Goal: Task Accomplishment & Management: Manage account settings

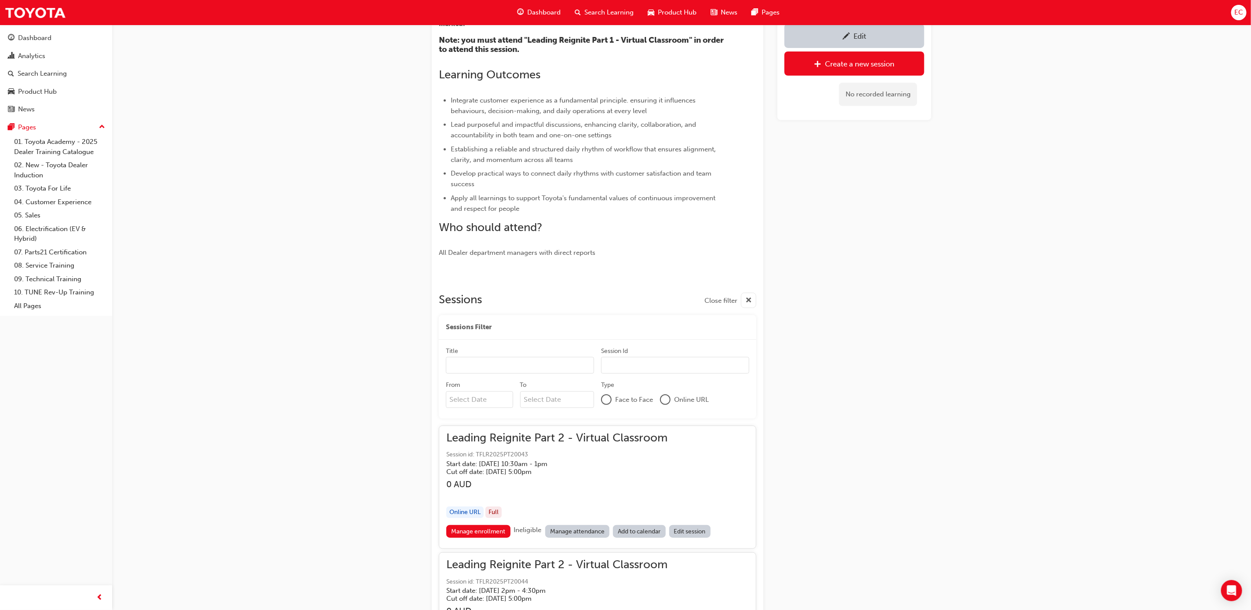
scroll to position [264, 0]
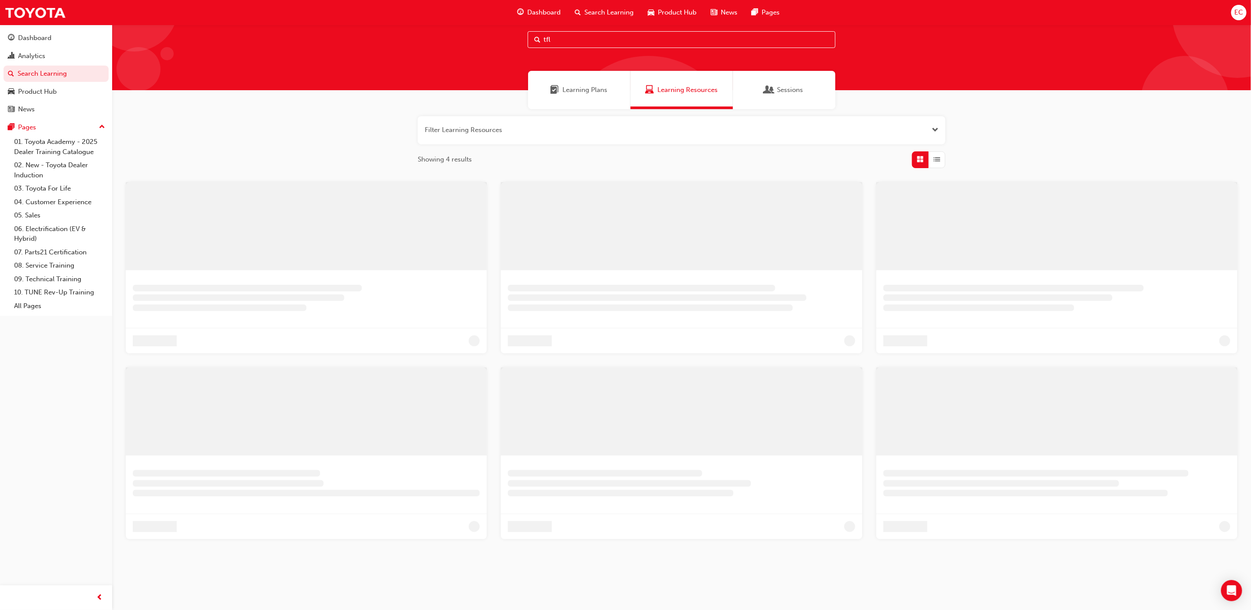
scroll to position [85, 0]
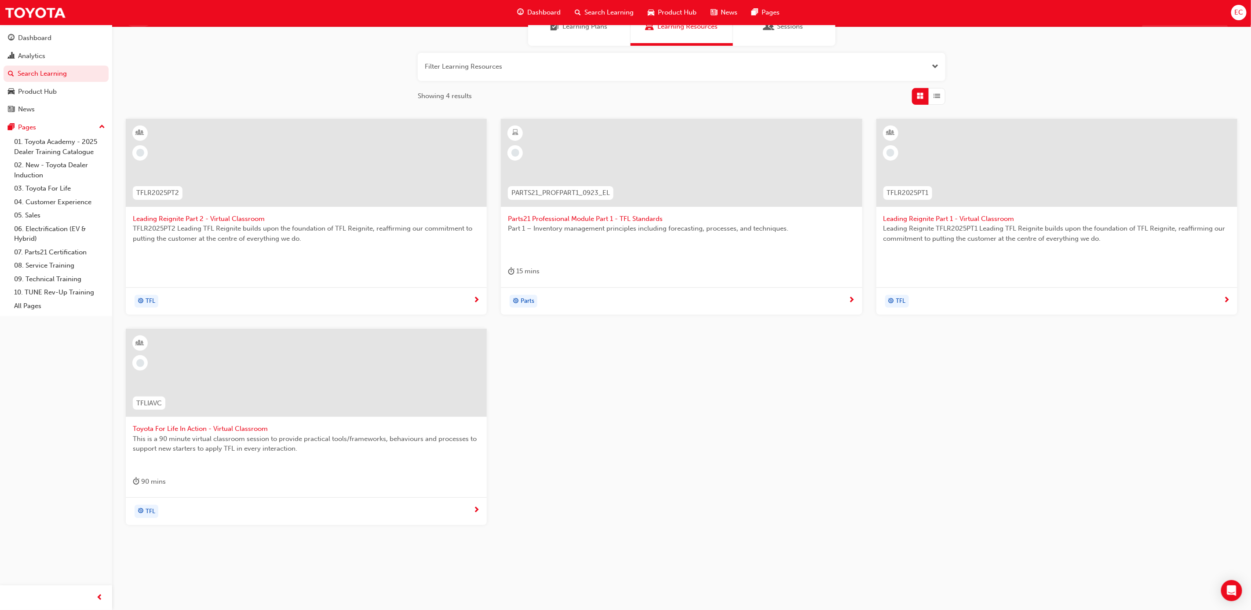
click at [241, 369] on div at bounding box center [306, 373] width 361 height 88
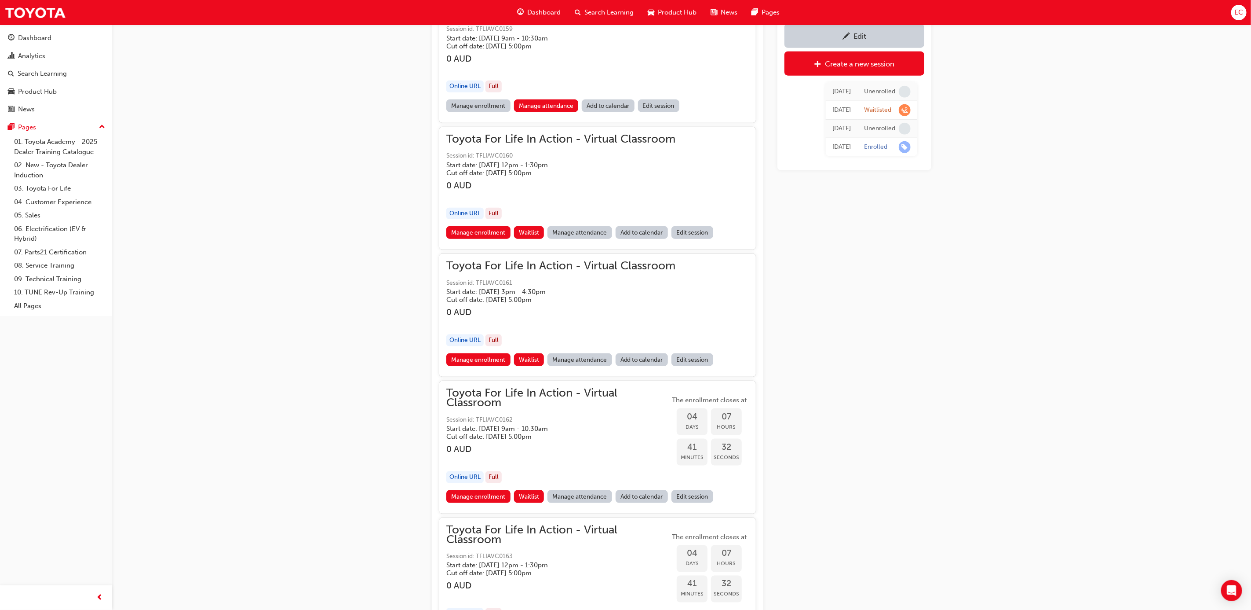
scroll to position [499, 0]
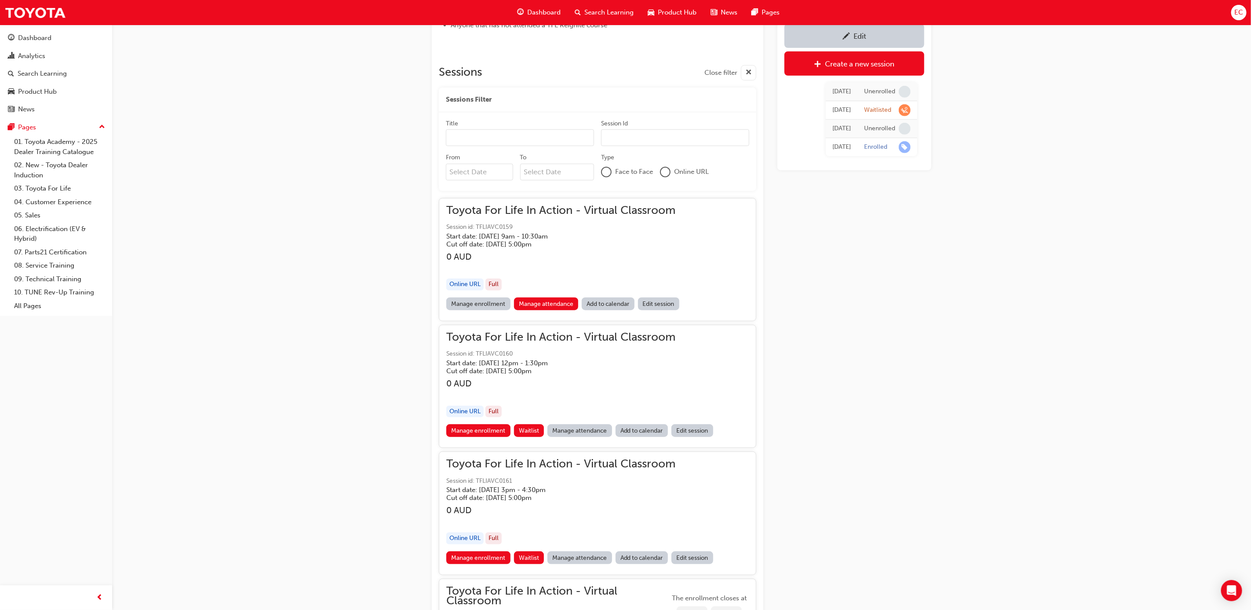
click at [528, 301] on link "Manage attendance" at bounding box center [546, 303] width 65 height 13
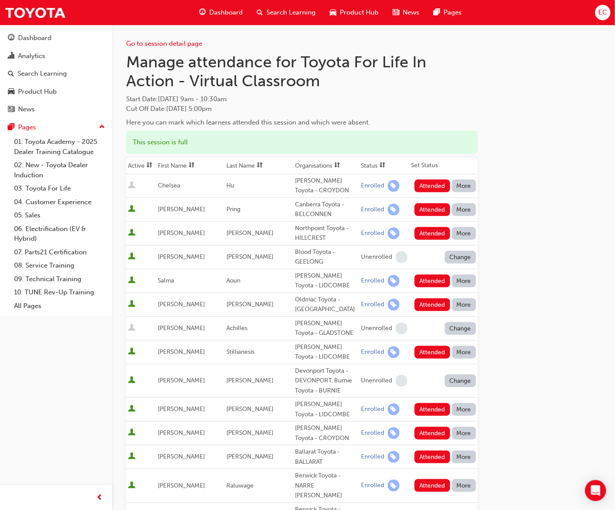
click at [179, 162] on th "First Name" at bounding box center [190, 165] width 69 height 17
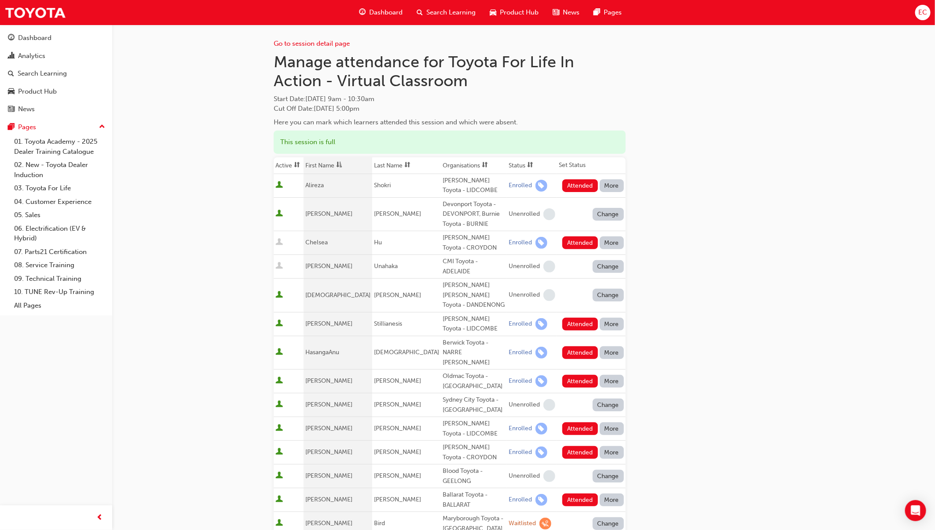
click at [583, 446] on button "Attended" at bounding box center [580, 452] width 36 height 13
click at [577, 318] on button "Attended" at bounding box center [580, 324] width 36 height 13
click at [573, 375] on button "Attended" at bounding box center [580, 381] width 36 height 13
click at [583, 494] on button "Attended" at bounding box center [580, 500] width 36 height 13
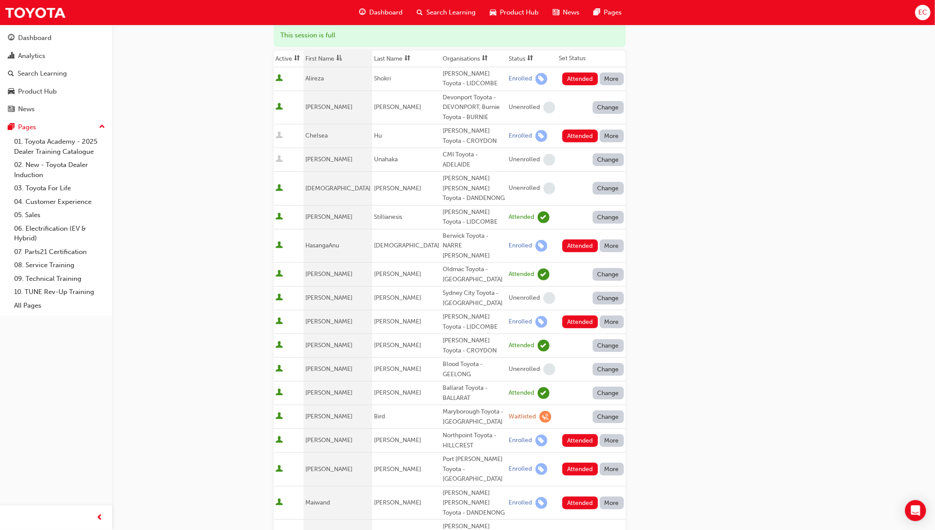
scroll to position [132, 0]
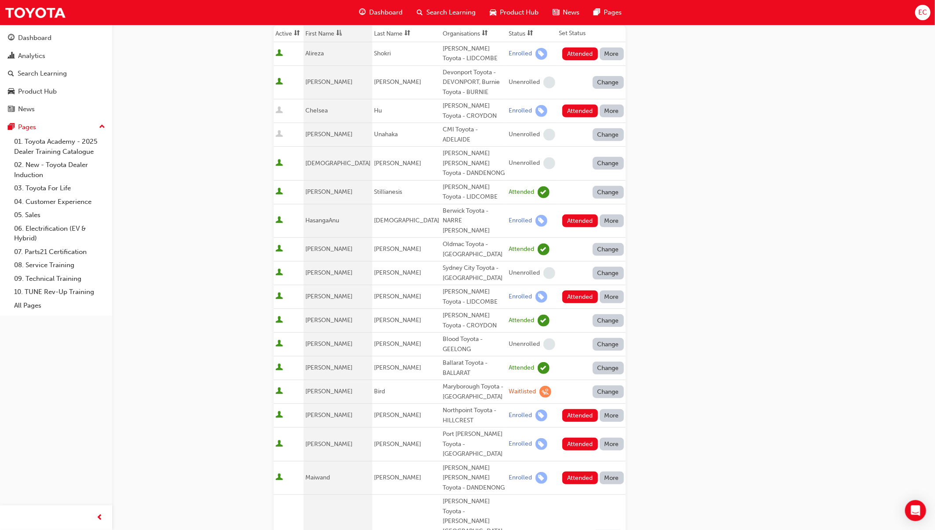
click at [582, 428] on td "Attended More" at bounding box center [591, 445] width 69 height 34
click at [580, 472] on button "Attended" at bounding box center [580, 478] width 36 height 13
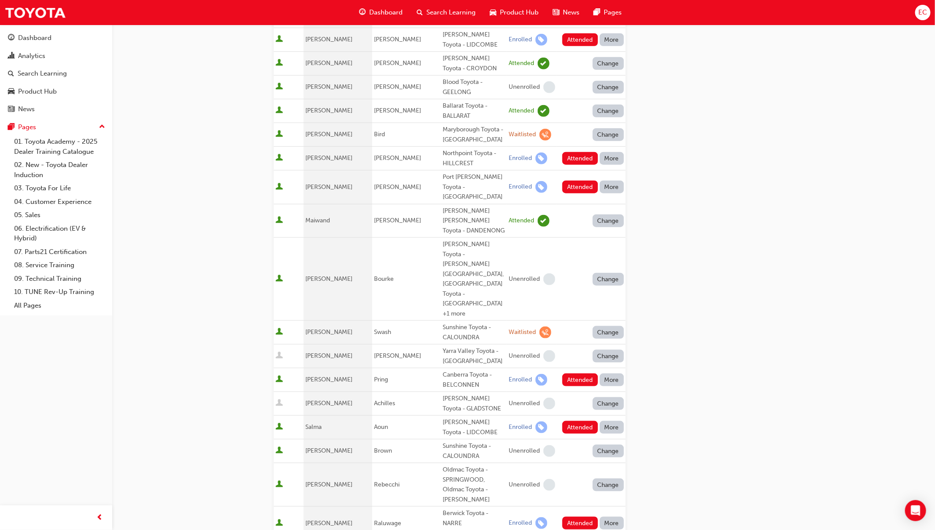
scroll to position [462, 0]
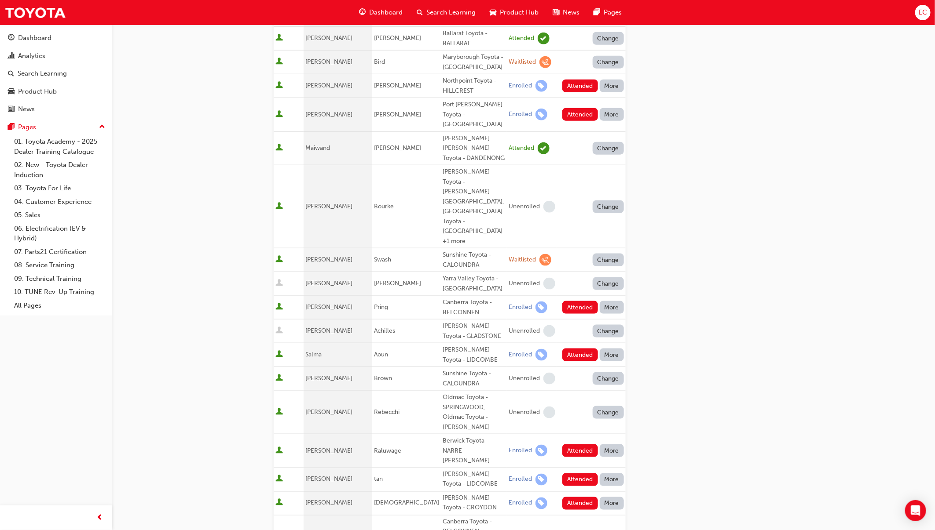
click at [581, 497] on button "Attended" at bounding box center [580, 503] width 36 height 13
click at [609, 254] on button "Change" at bounding box center [609, 260] width 32 height 13
click at [606, 183] on div "Enrolled" at bounding box center [598, 185] width 26 height 10
click at [570, 254] on button "Attended" at bounding box center [580, 260] width 36 height 13
click at [584, 301] on button "Attended" at bounding box center [580, 307] width 36 height 13
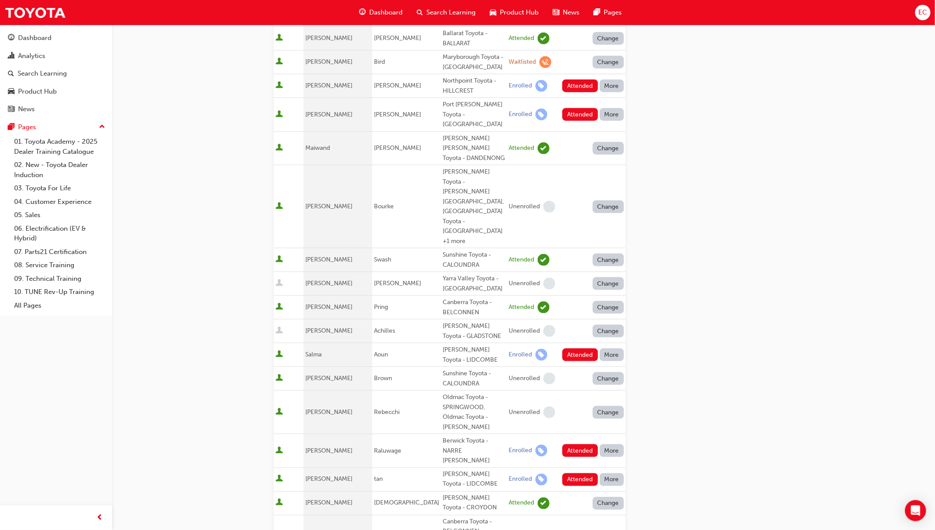
click at [574, 349] on button "Attended" at bounding box center [580, 355] width 36 height 13
click at [589, 445] on button "Attended" at bounding box center [580, 451] width 36 height 13
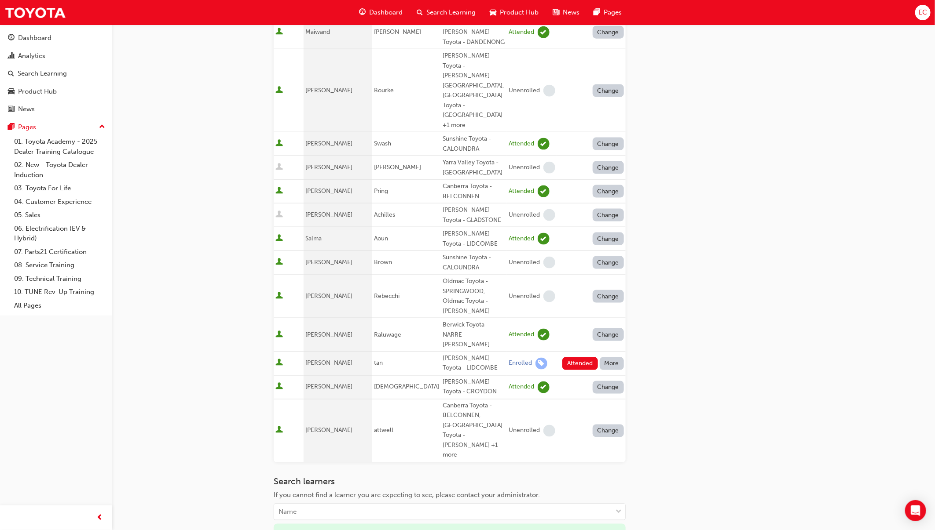
scroll to position [581, 0]
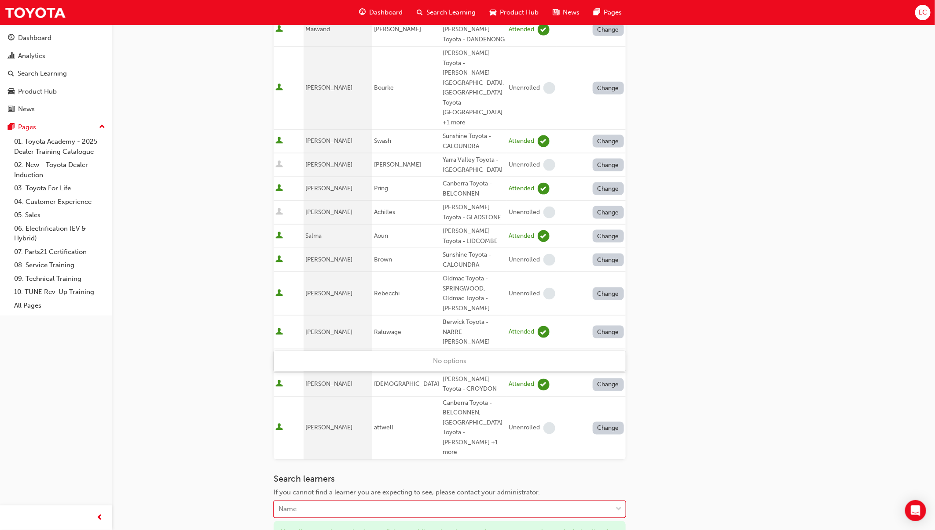
click at [348, 502] on div "Name" at bounding box center [443, 509] width 338 height 15
type input "a"
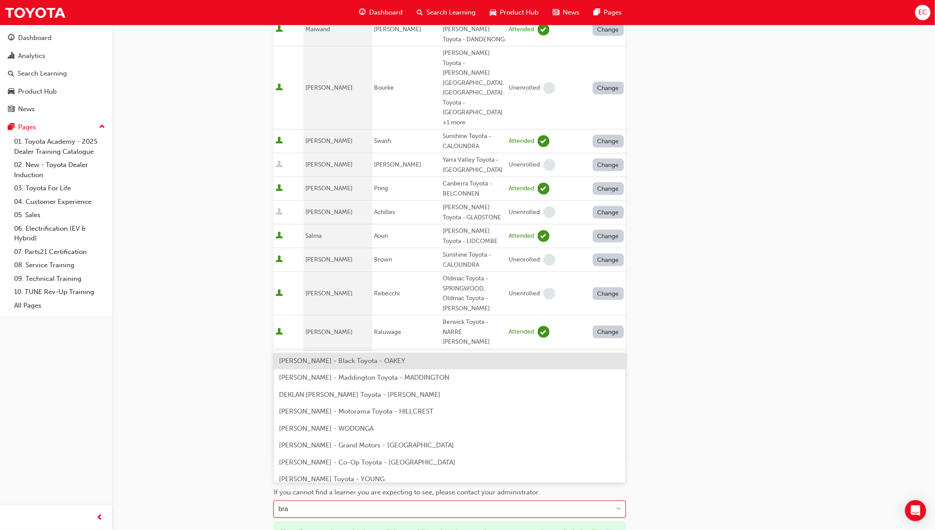
type input "brah"
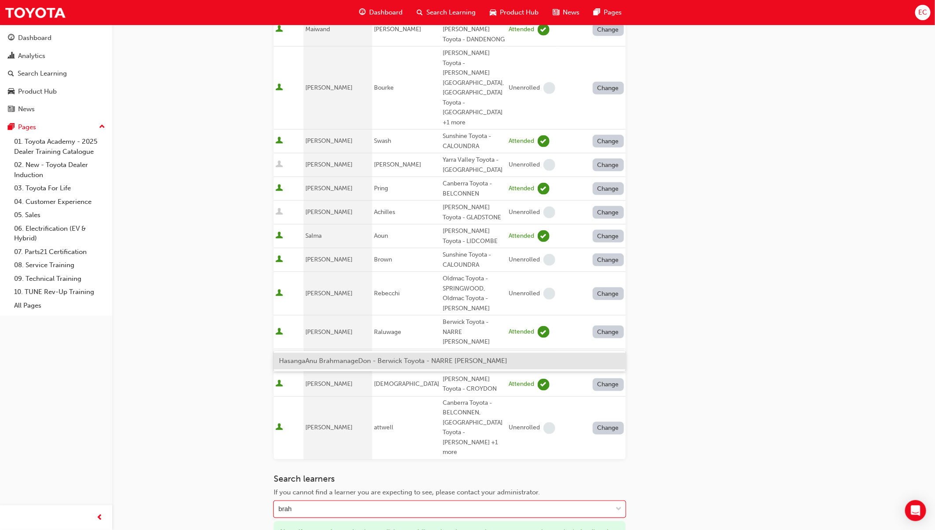
click at [362, 364] on span "HasangaAnu BrahmanageDon - Berwick Toyota - NARRE [PERSON_NAME]" at bounding box center [393, 362] width 228 height 8
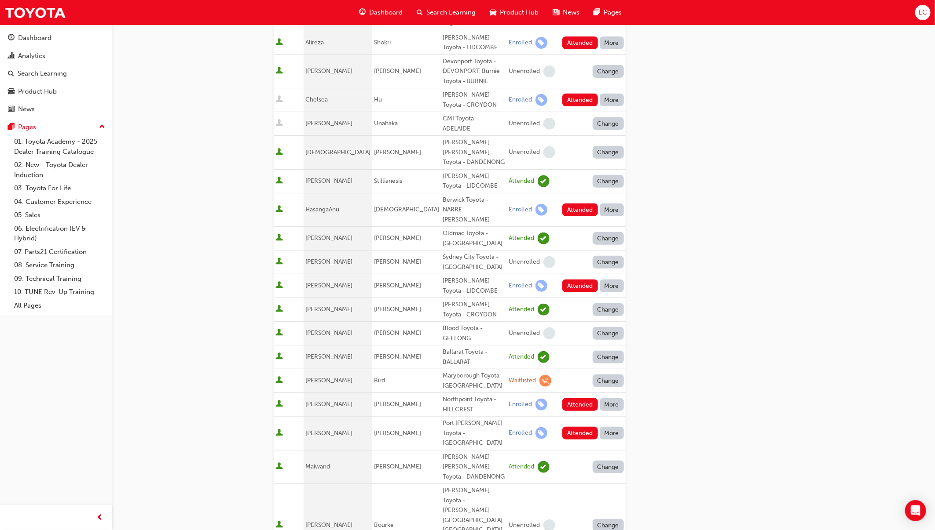
scroll to position [119, 0]
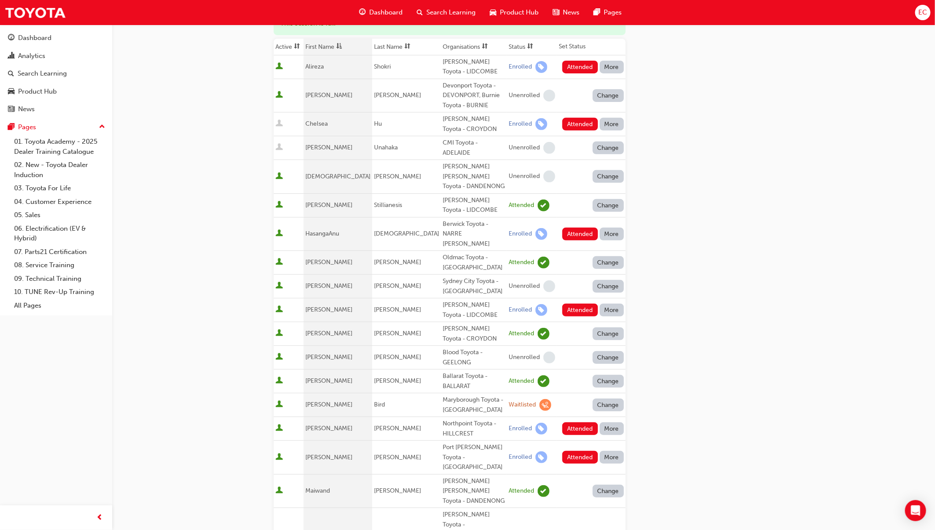
click at [590, 228] on button "Attended" at bounding box center [580, 234] width 36 height 13
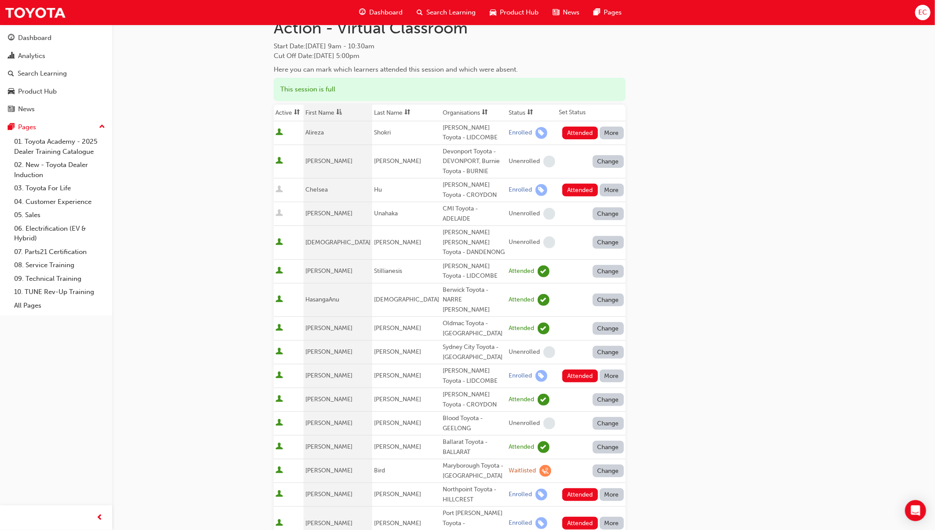
click at [583, 190] on button "Attended" at bounding box center [580, 190] width 36 height 13
click at [605, 190] on button "Change" at bounding box center [609, 190] width 32 height 13
click at [607, 214] on div "Absent" at bounding box center [608, 211] width 46 height 10
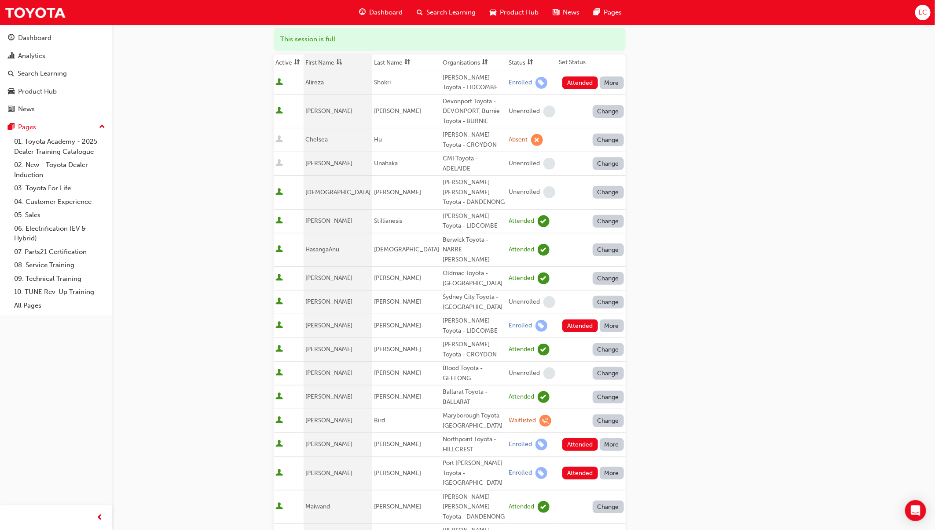
scroll to position [119, 0]
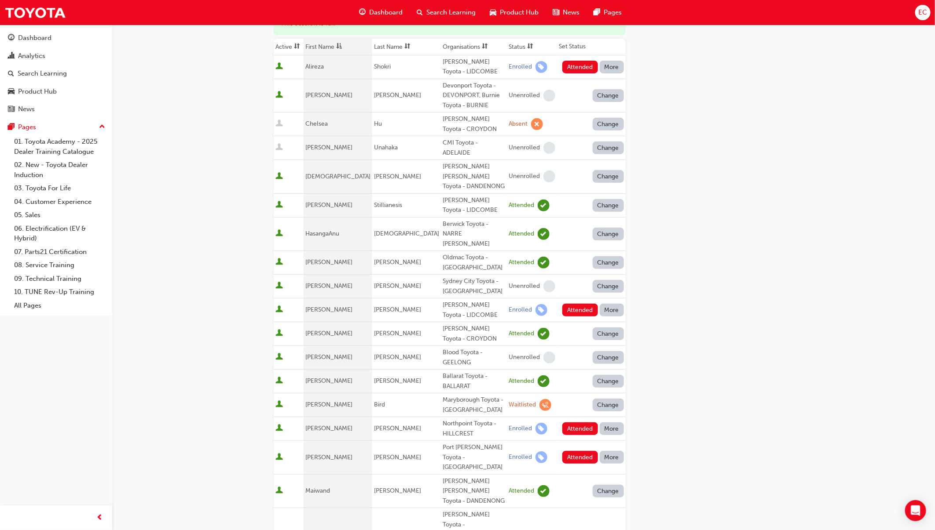
click at [608, 304] on button "More" at bounding box center [612, 310] width 25 height 13
click at [611, 296] on button "Absent" at bounding box center [611, 303] width 53 height 17
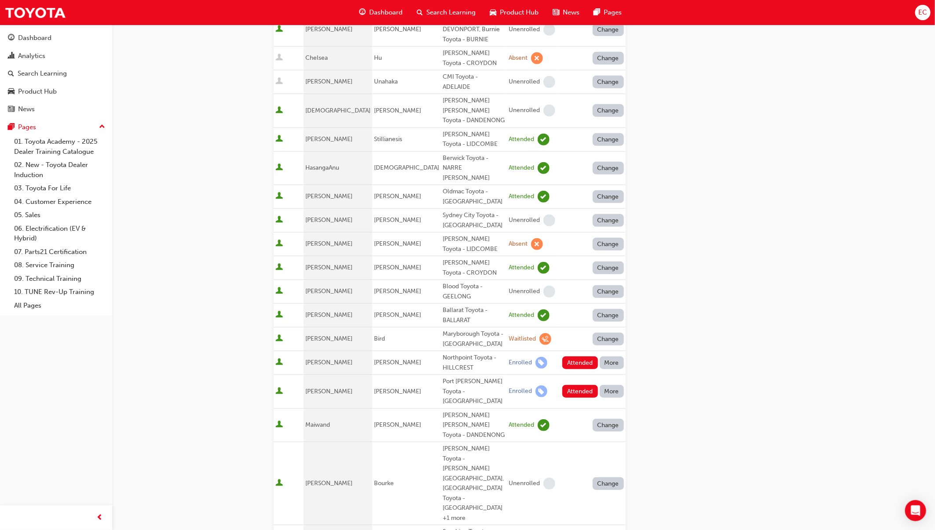
scroll to position [251, 0]
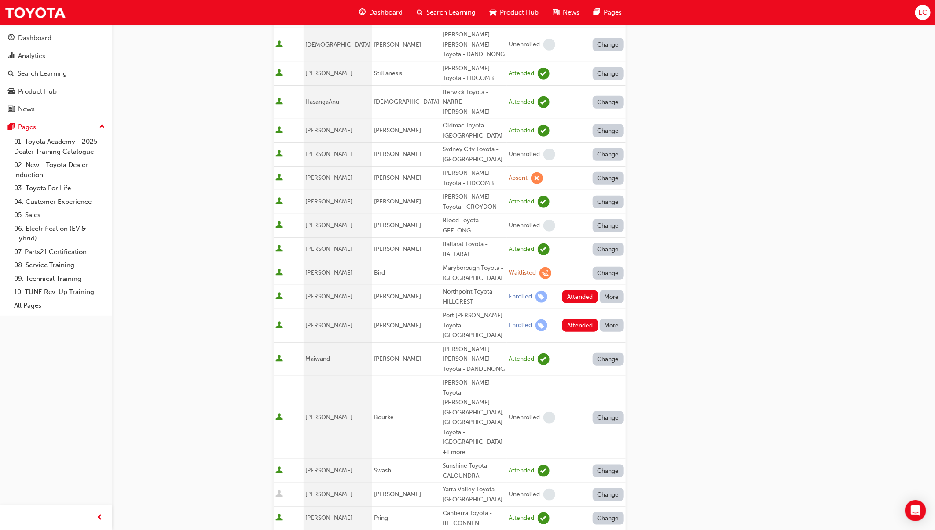
click at [615, 291] on button "More" at bounding box center [612, 297] width 25 height 13
click at [607, 281] on button "Absent" at bounding box center [611, 275] width 53 height 17
click at [611, 319] on button "More" at bounding box center [612, 325] width 25 height 13
click at [615, 298] on div "Absent" at bounding box center [612, 299] width 46 height 10
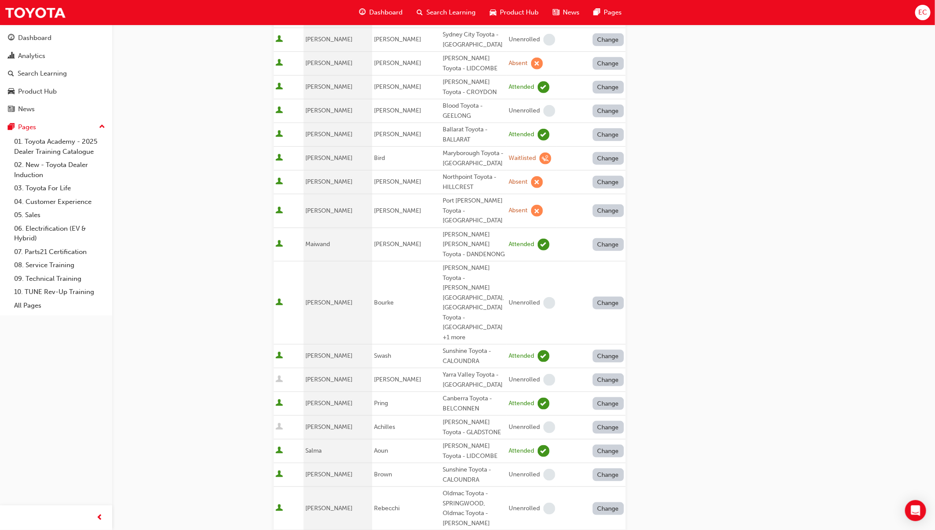
scroll to position [581, 0]
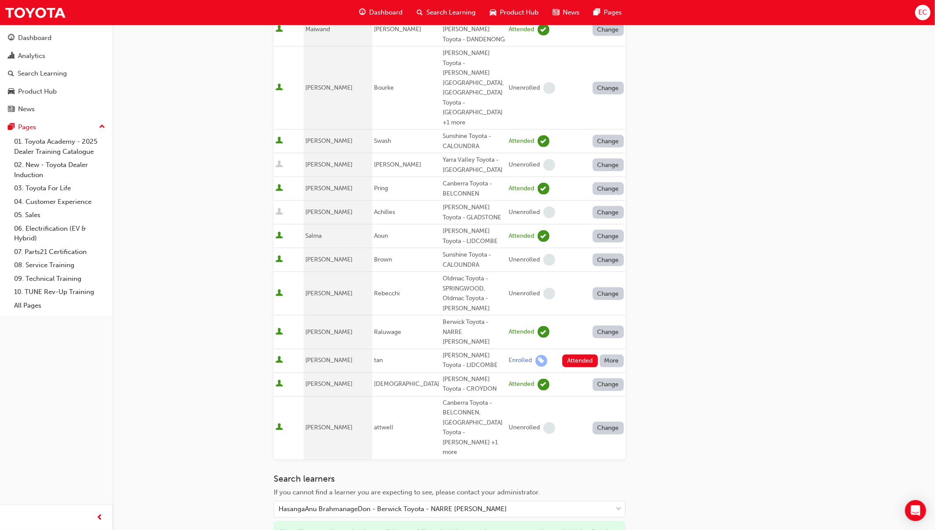
drag, startPoint x: 626, startPoint y: 215, endPoint x: 609, endPoint y: 225, distance: 19.5
click at [626, 215] on div "Go to session detail page Manage attendance for Toyota For Life In Action - Vir…" at bounding box center [524, 42] width 500 height 1197
click at [609, 355] on button "More" at bounding box center [612, 361] width 25 height 13
click at [620, 245] on div "Absent" at bounding box center [612, 242] width 46 height 10
click at [744, 277] on div "Go to session detail page Manage attendance for Toyota For Life In Action - Vir…" at bounding box center [524, 42] width 500 height 1197
